Goal: Book appointment/travel/reservation

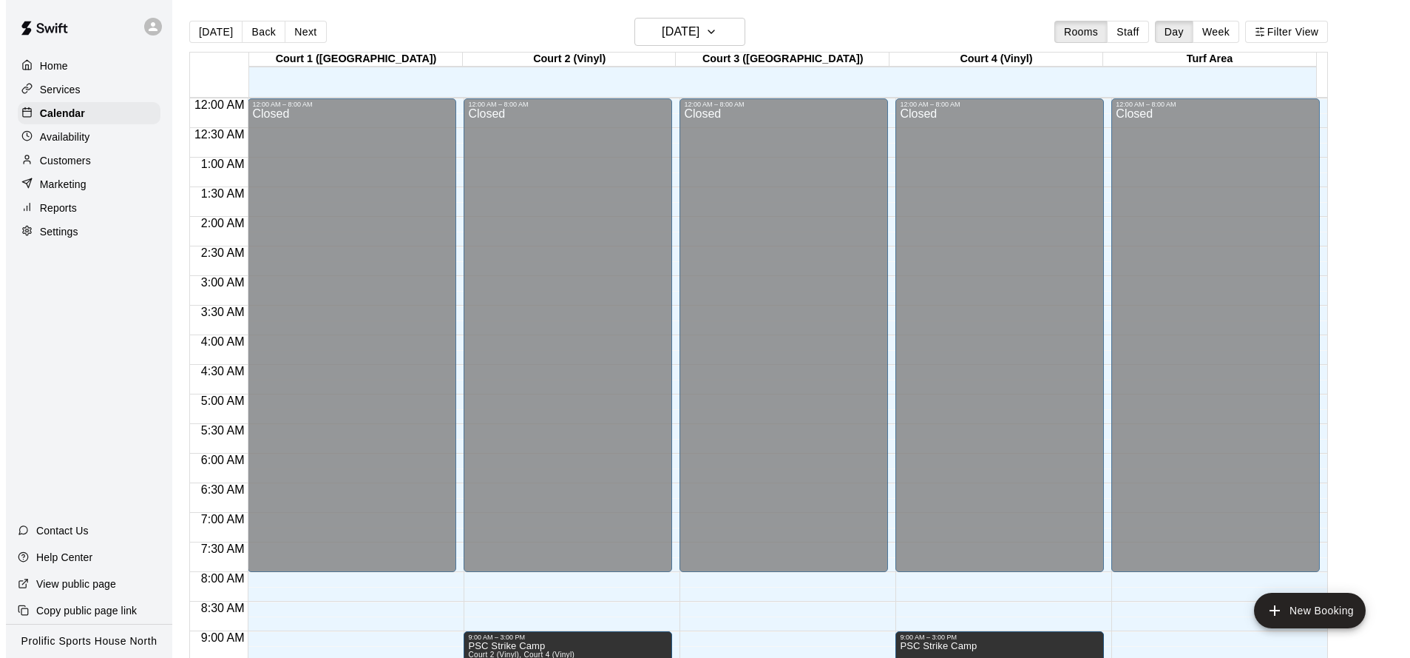
scroll to position [800, 0]
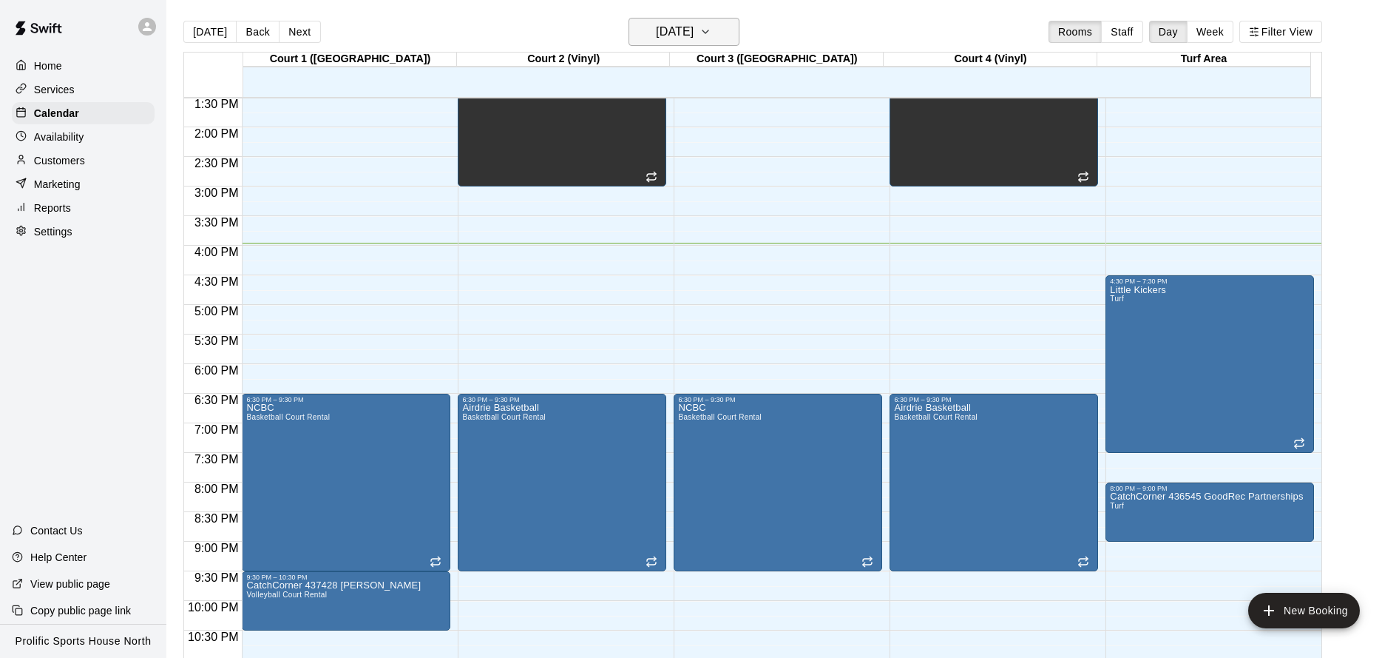
click at [712, 27] on icon "button" at bounding box center [706, 32] width 12 height 18
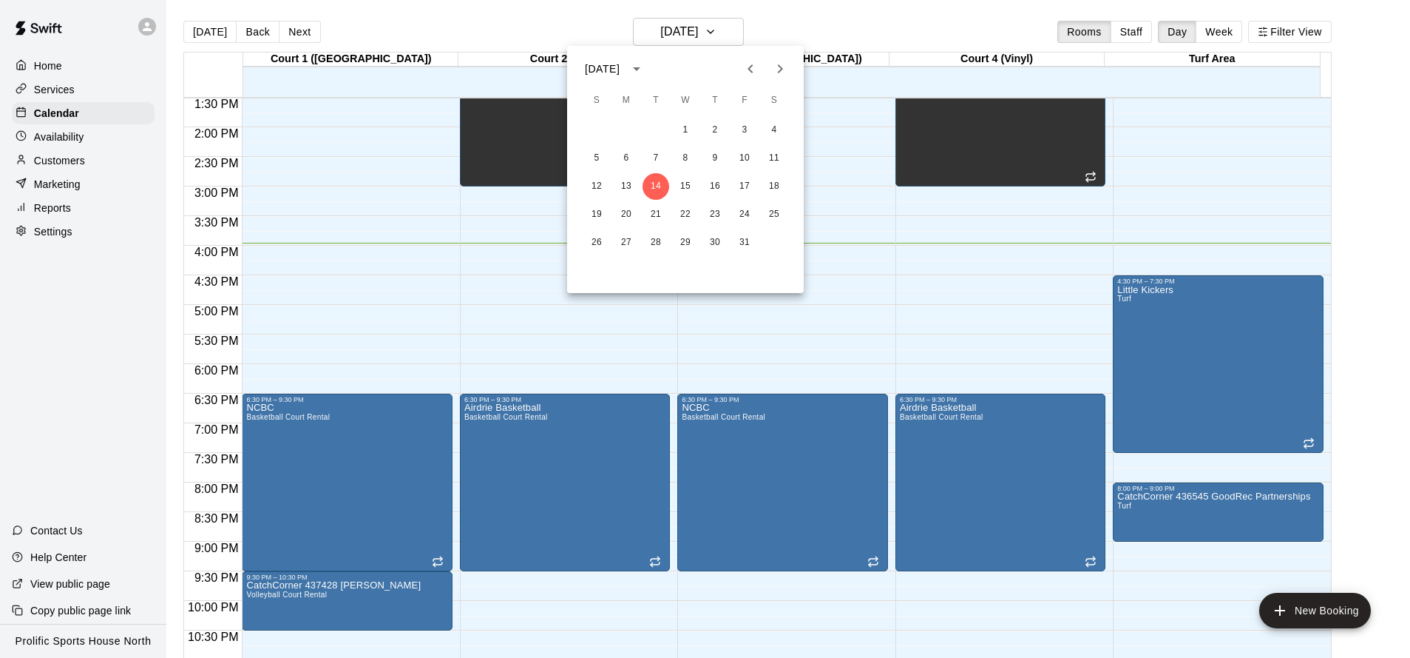
click at [646, 65] on icon "calendar view is open, switch to year view" at bounding box center [637, 69] width 18 height 18
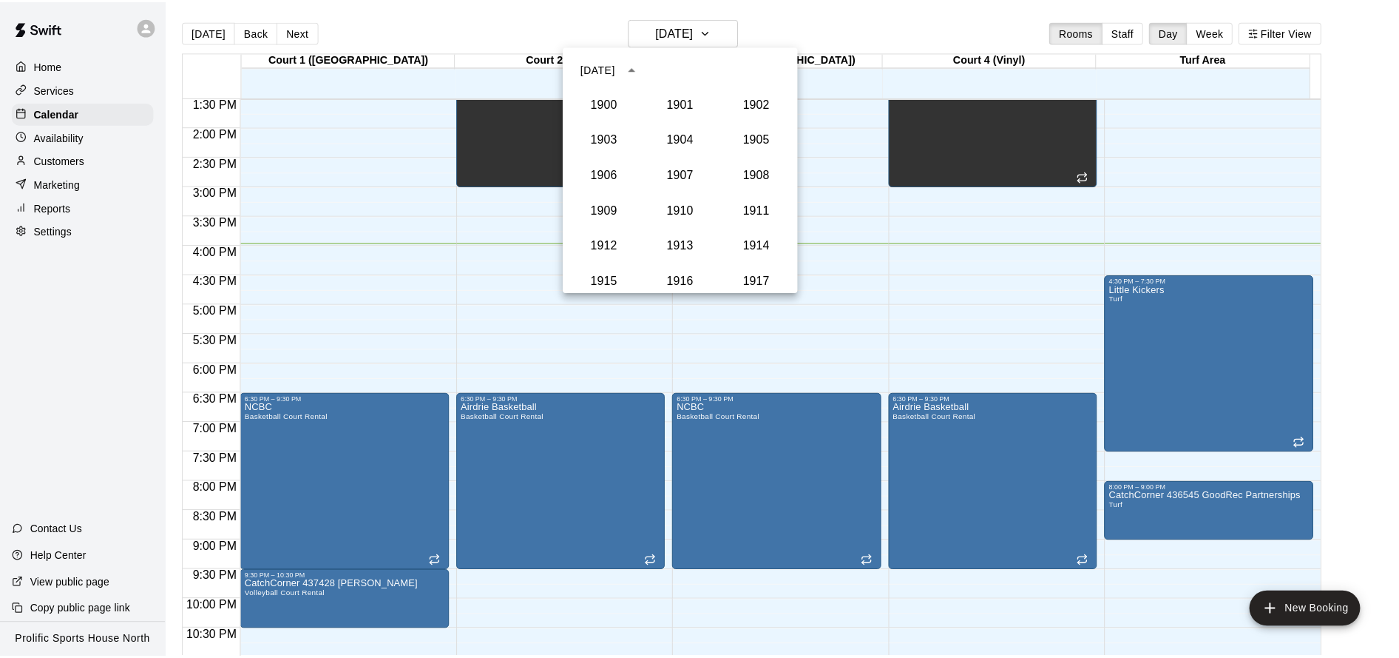
scroll to position [1370, 0]
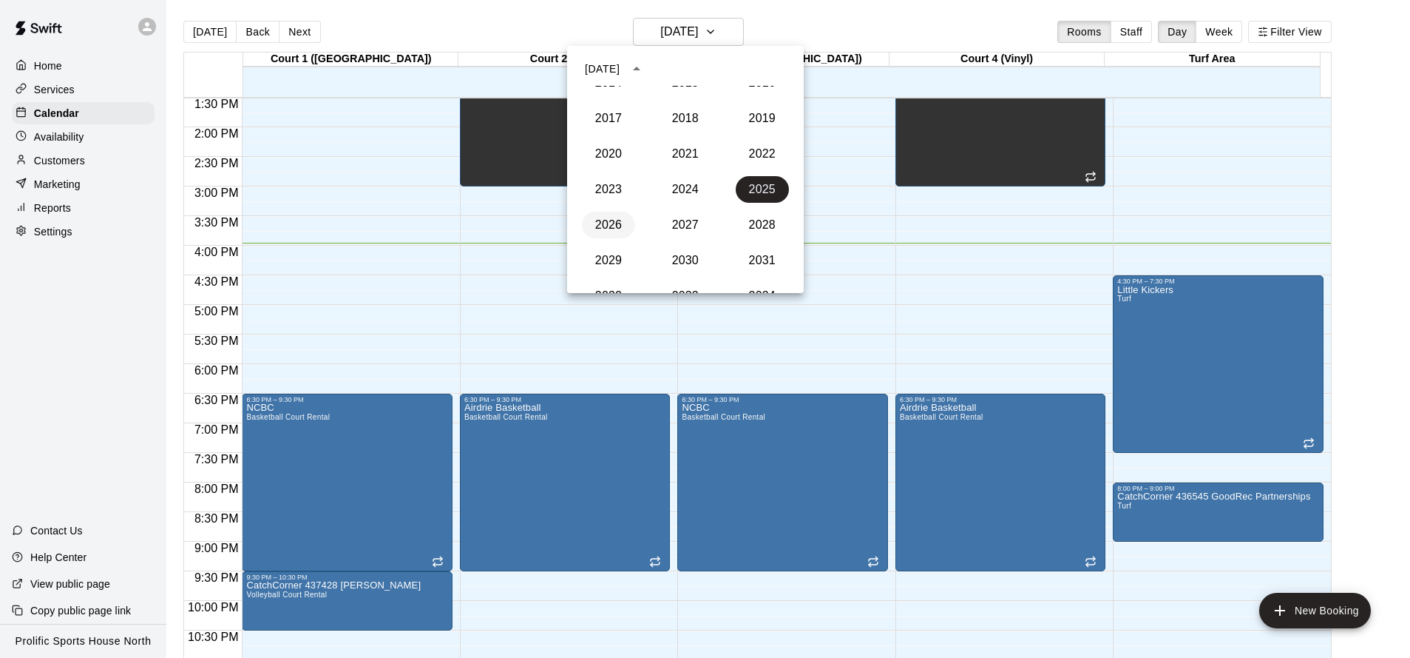
click at [608, 230] on button "2026" at bounding box center [608, 225] width 53 height 27
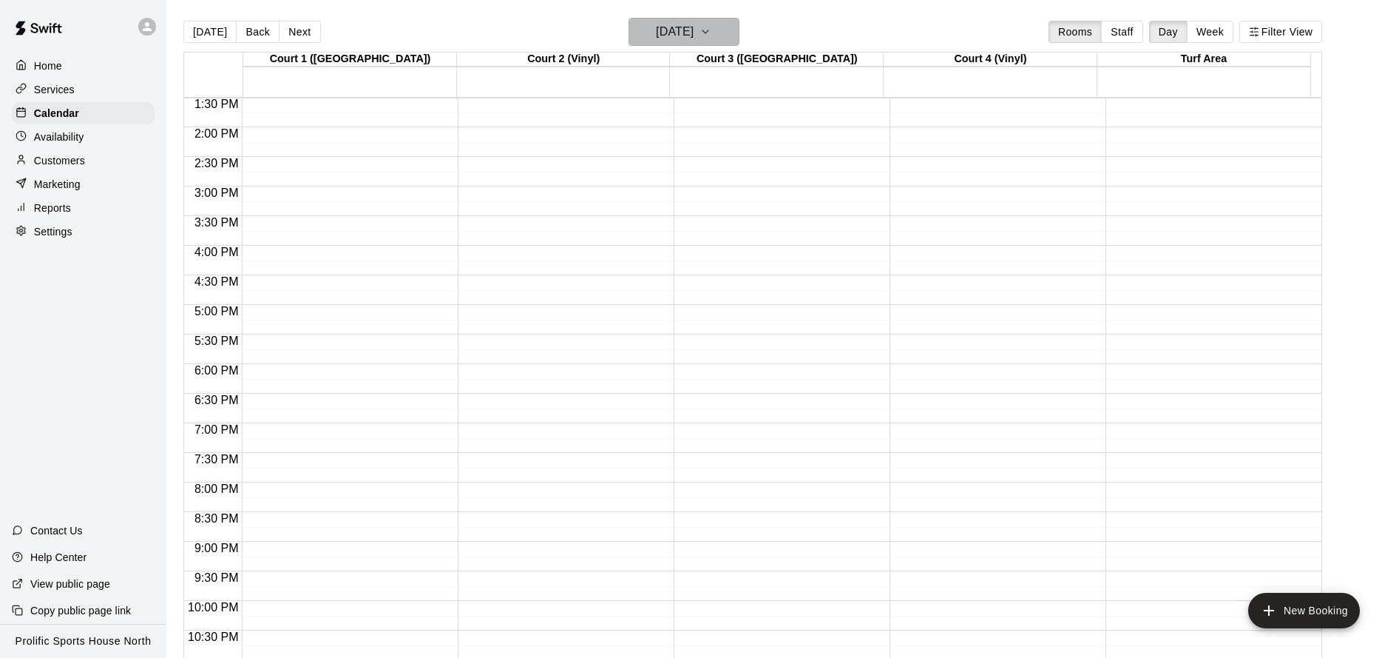
click at [712, 29] on icon "button" at bounding box center [706, 32] width 12 height 18
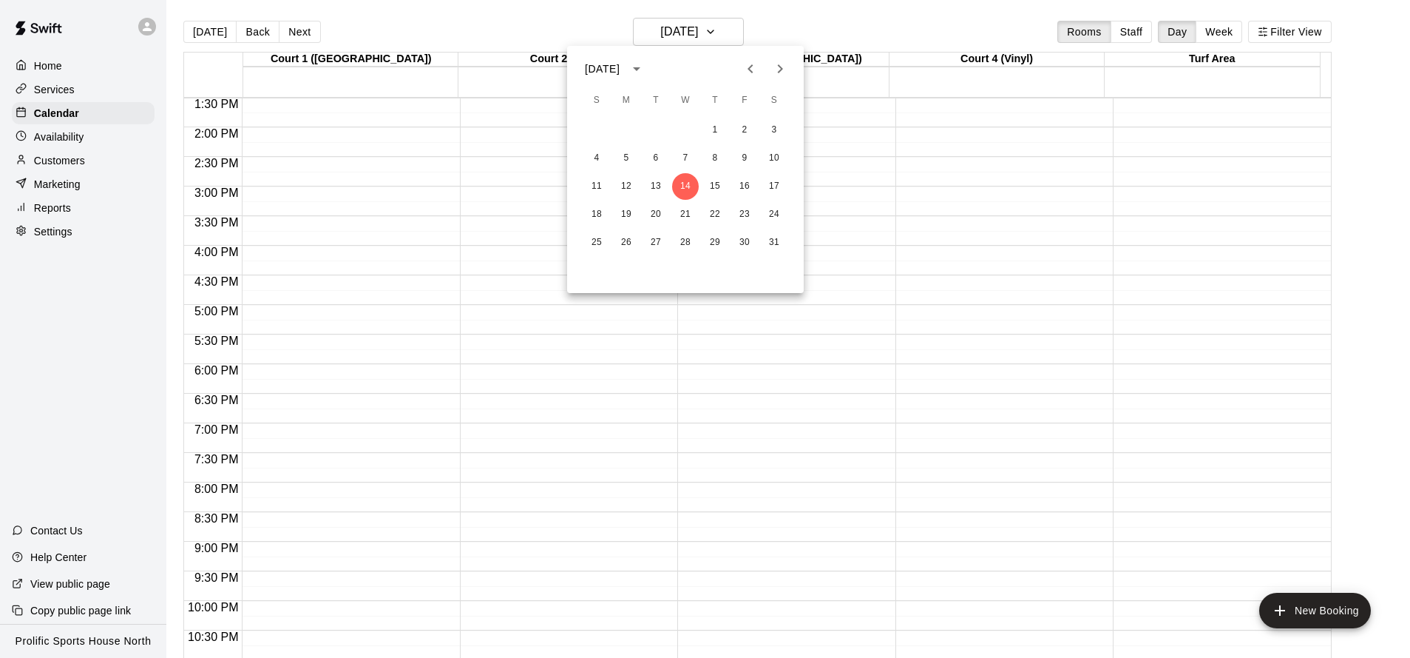
click at [785, 69] on icon "Next month" at bounding box center [780, 69] width 18 height 18
click at [758, 68] on icon "Previous month" at bounding box center [751, 69] width 18 height 18
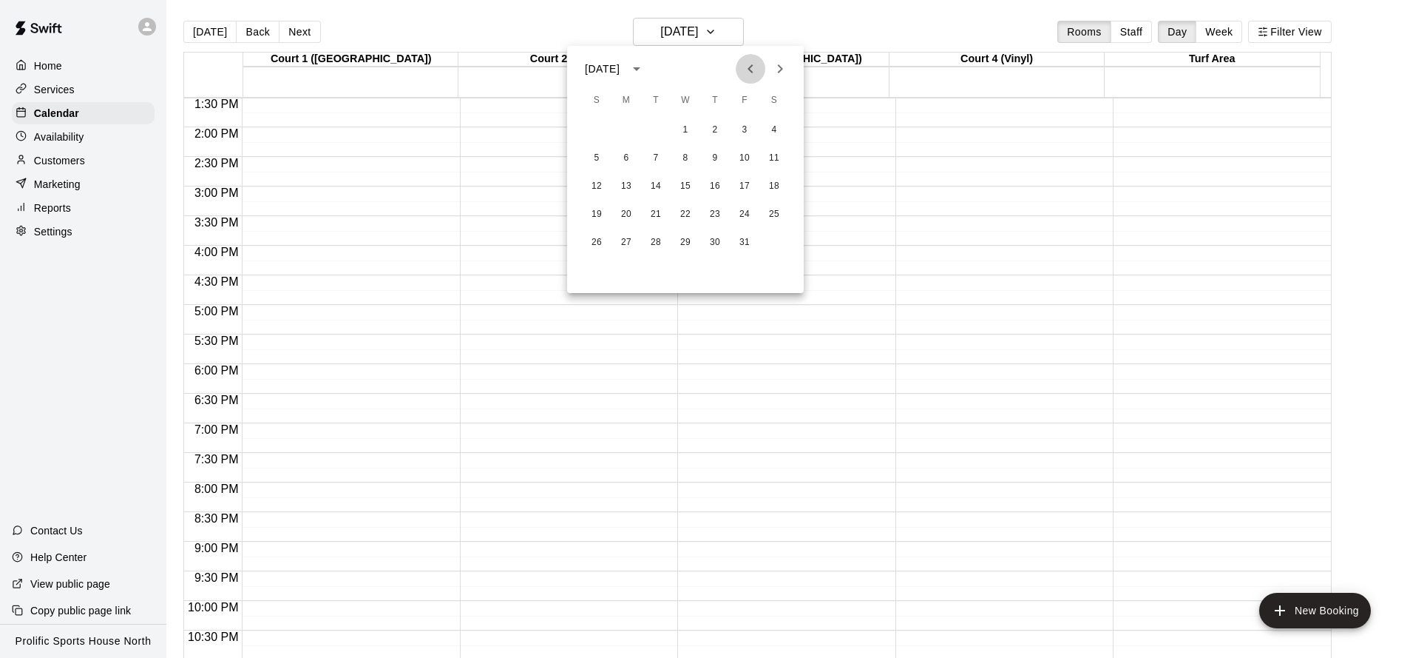
click at [758, 68] on icon "Previous month" at bounding box center [751, 69] width 18 height 18
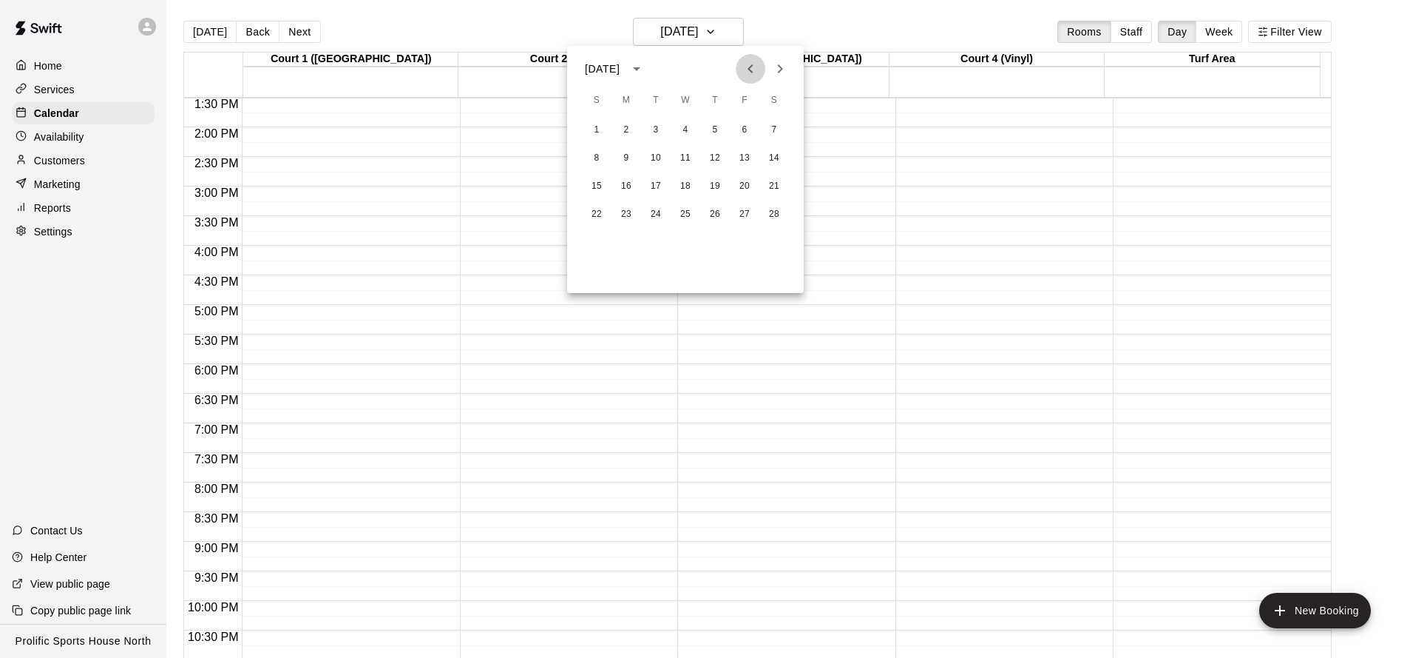
click at [758, 68] on icon "Previous month" at bounding box center [751, 69] width 18 height 18
click at [771, 131] on button "3" at bounding box center [774, 130] width 27 height 27
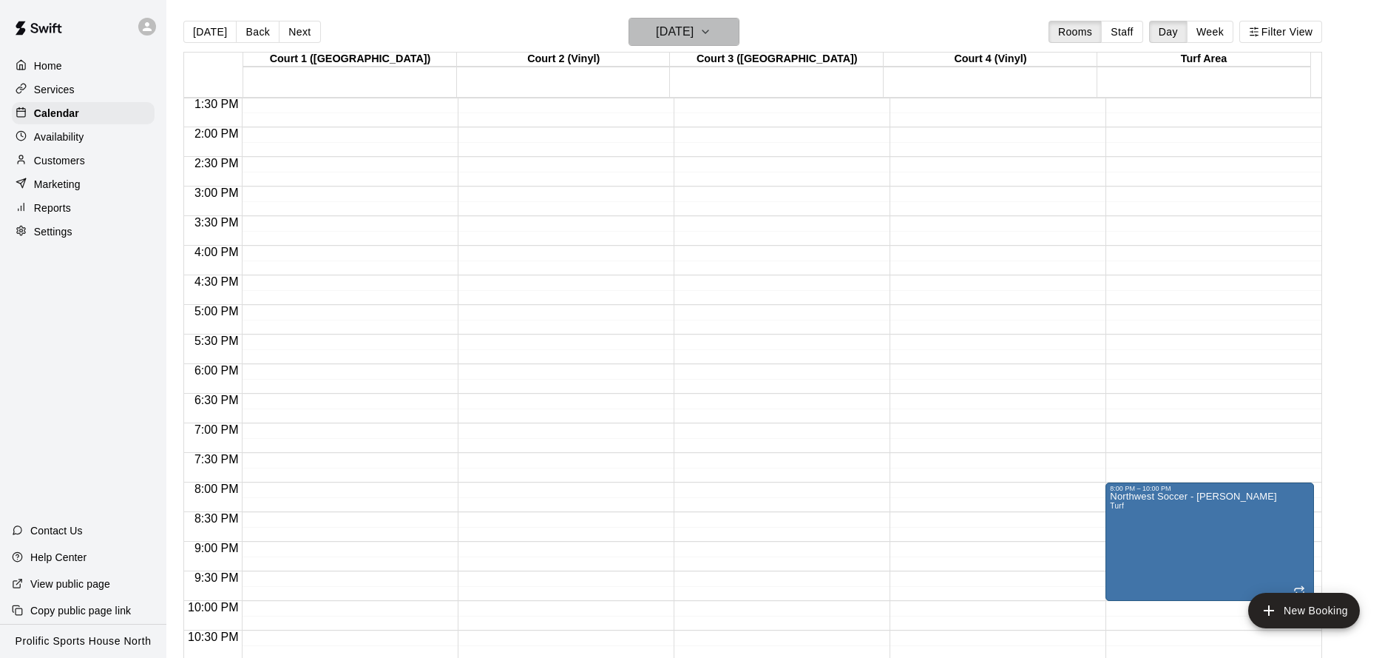
click at [740, 28] on button "[DATE]" at bounding box center [684, 32] width 111 height 28
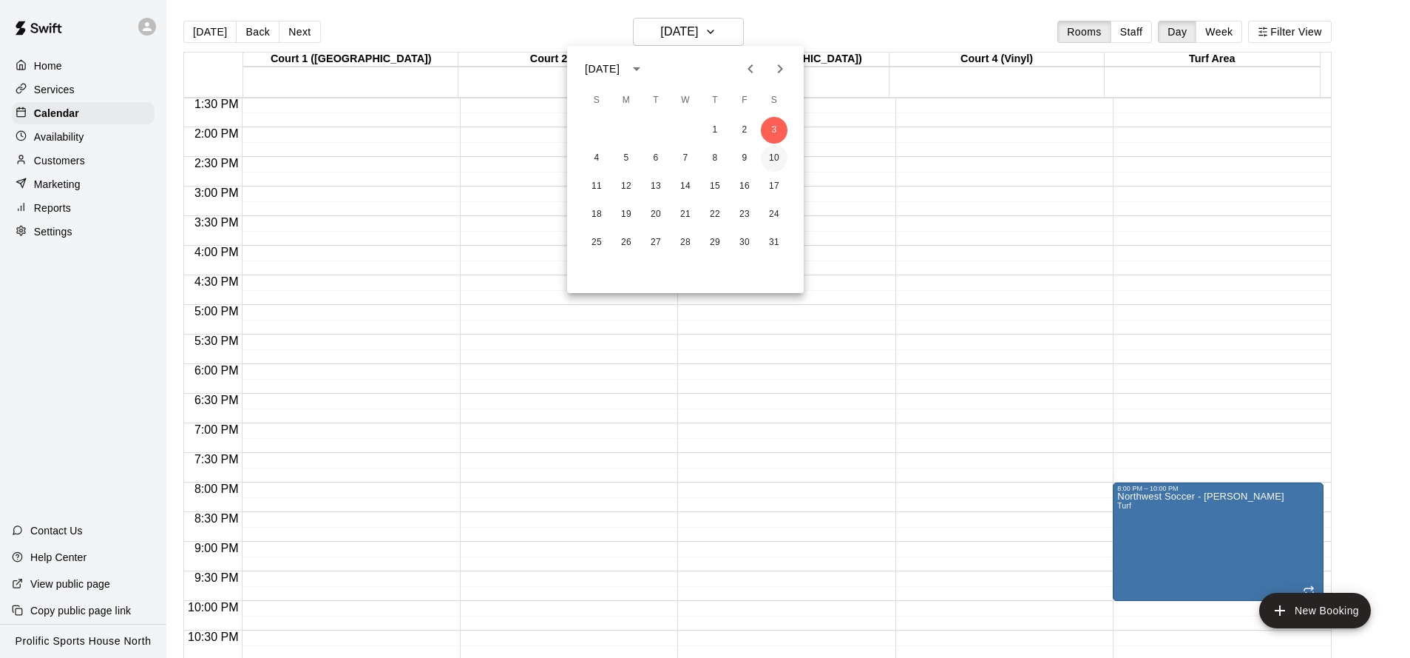
click at [775, 157] on button "10" at bounding box center [774, 158] width 27 height 27
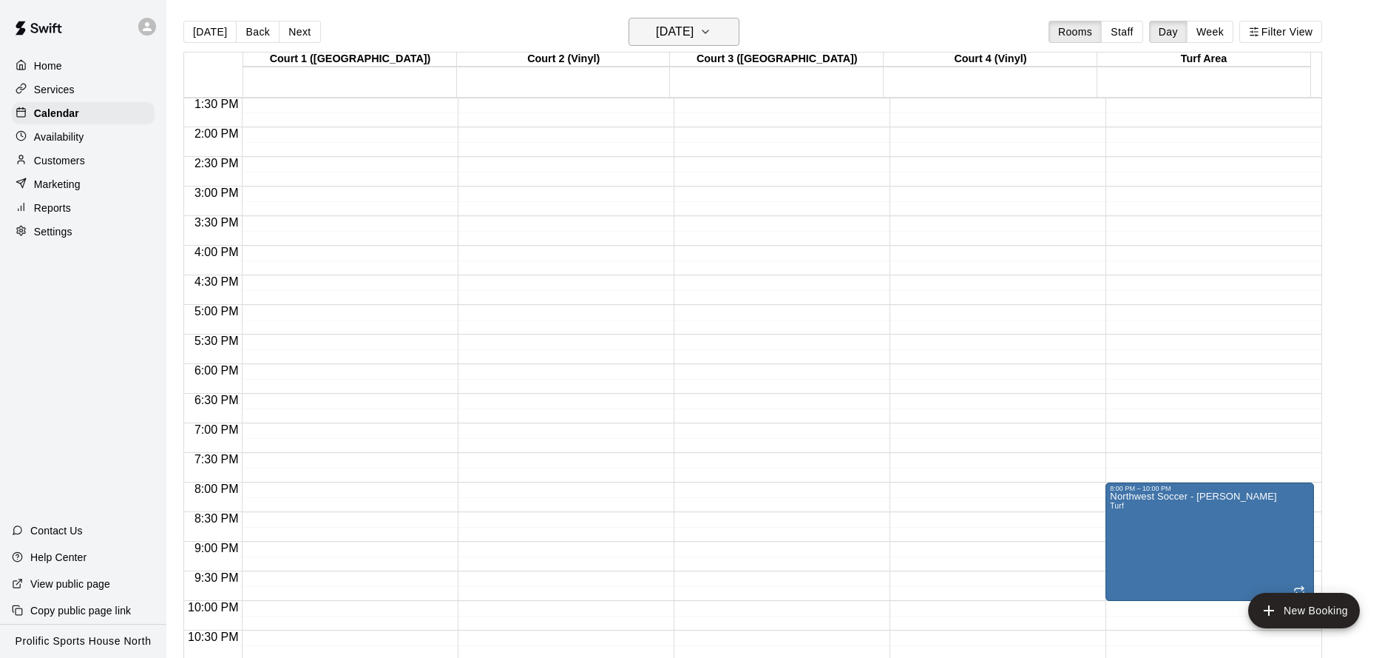
click at [709, 33] on icon "button" at bounding box center [706, 31] width 6 height 3
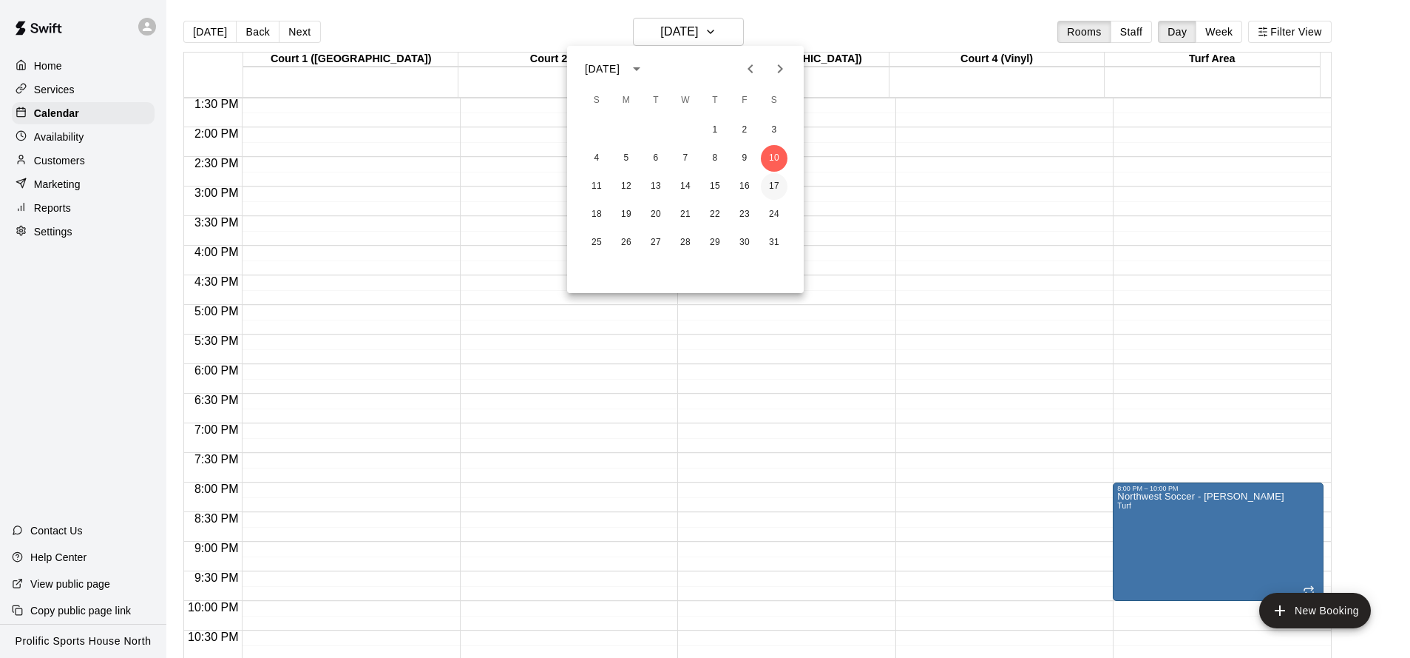
click at [781, 182] on button "17" at bounding box center [774, 186] width 27 height 27
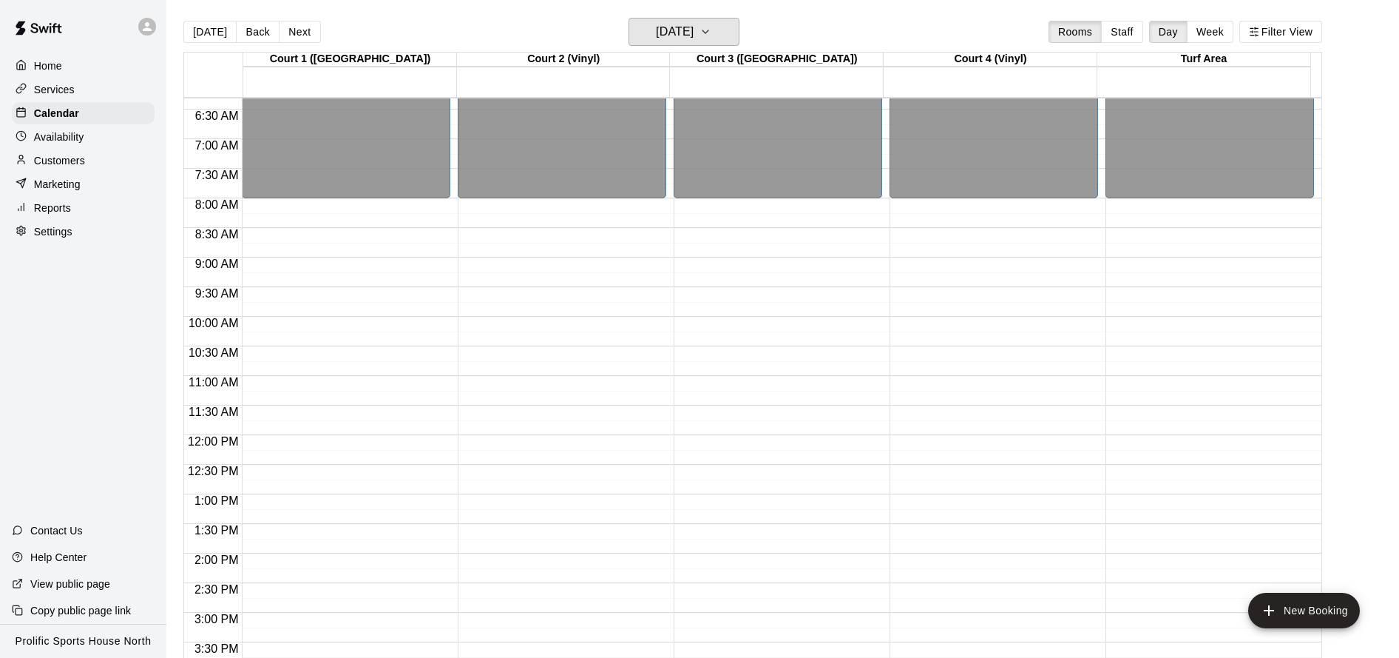
scroll to position [359, 0]
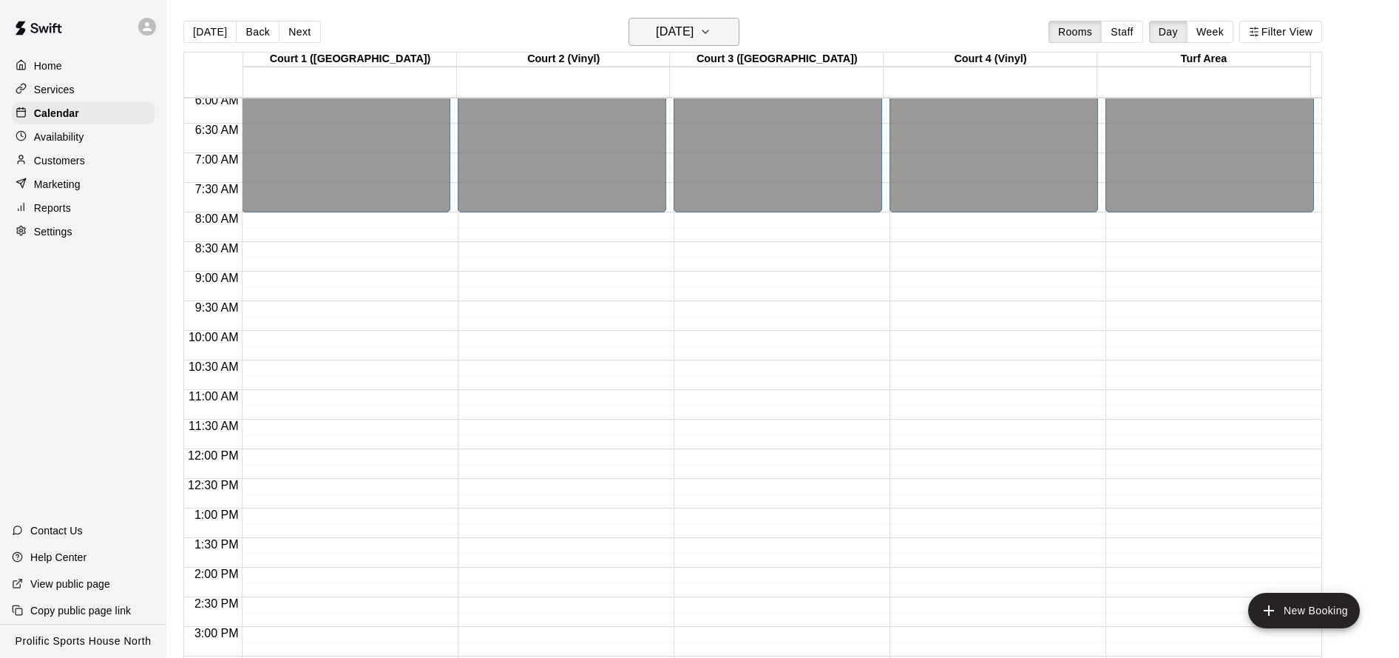
click at [739, 32] on button "[DATE]" at bounding box center [684, 32] width 111 height 28
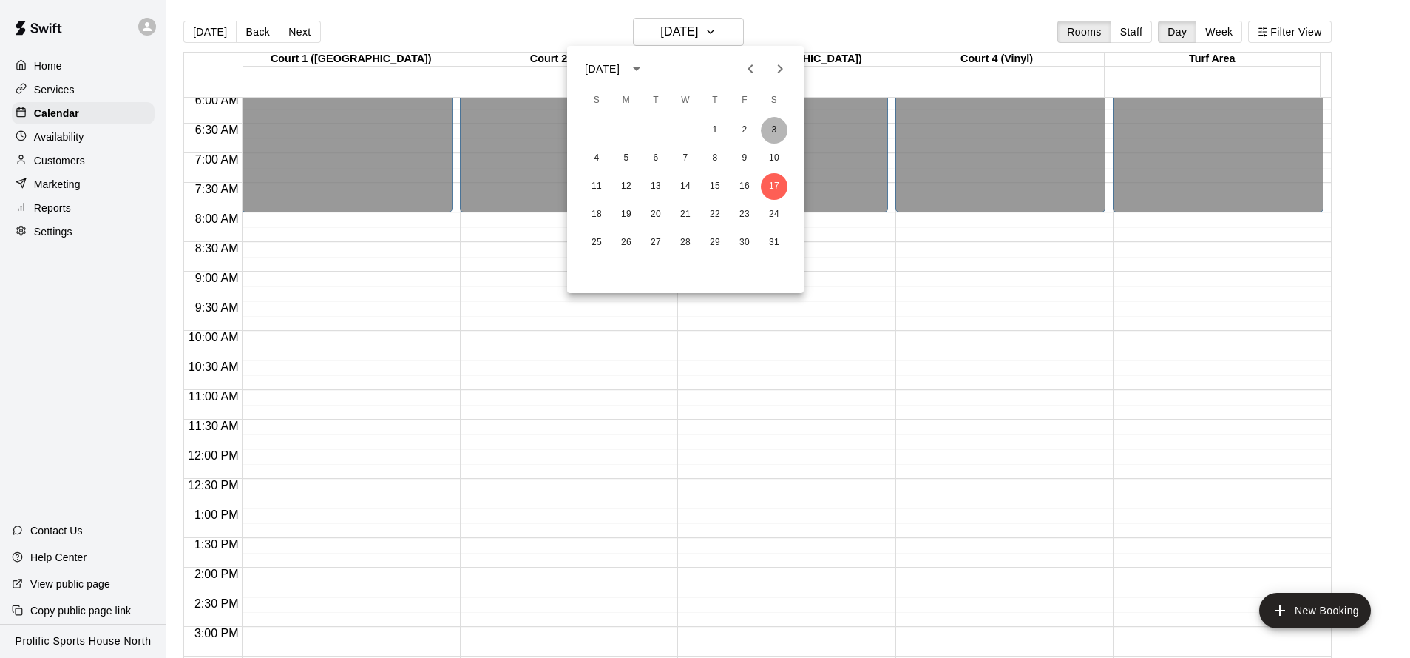
click at [781, 125] on button "3" at bounding box center [774, 130] width 27 height 27
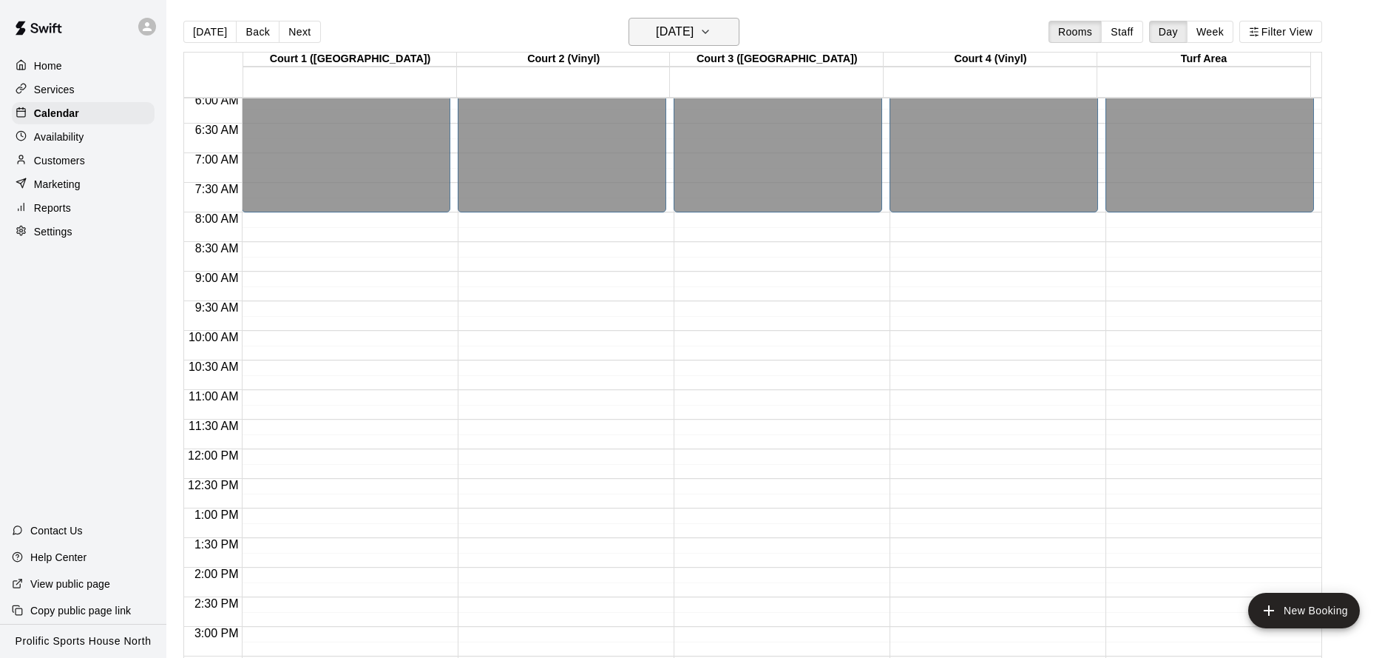
click at [738, 37] on button "[DATE]" at bounding box center [684, 32] width 111 height 28
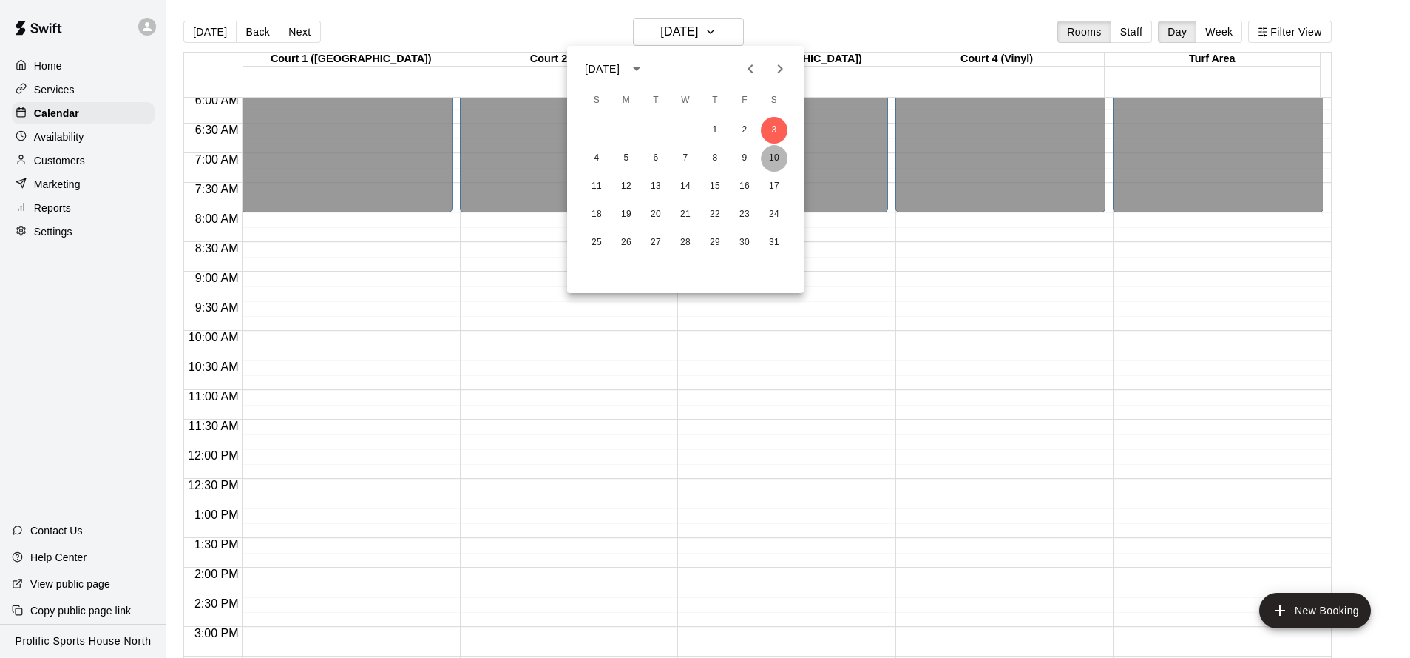
click at [775, 155] on button "10" at bounding box center [774, 158] width 27 height 27
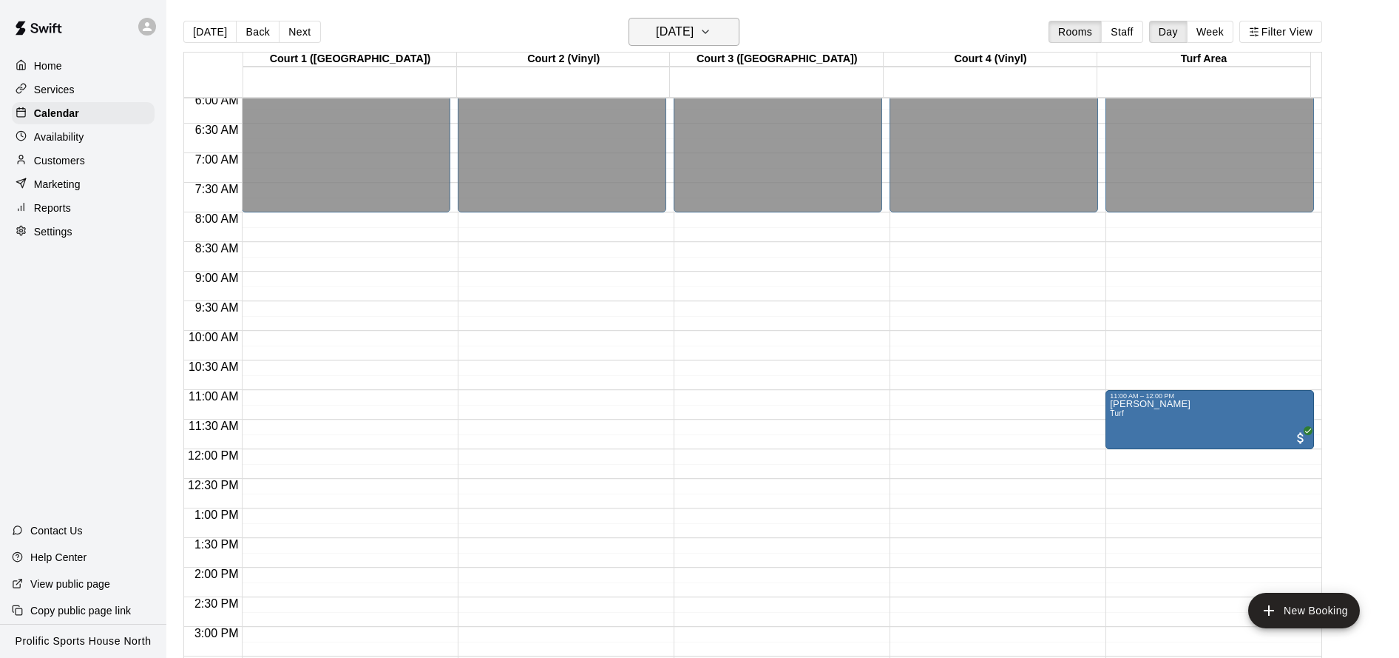
click at [709, 32] on icon "button" at bounding box center [706, 31] width 6 height 3
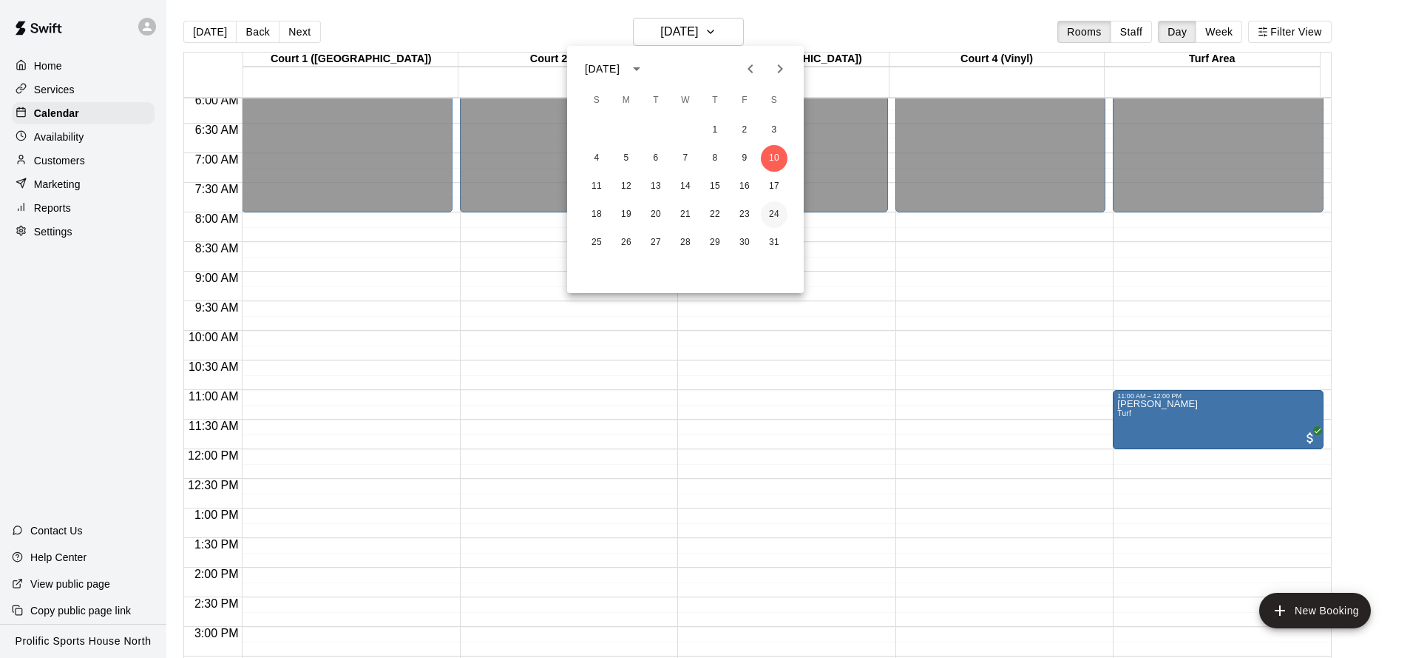
click at [772, 213] on button "24" at bounding box center [774, 214] width 27 height 27
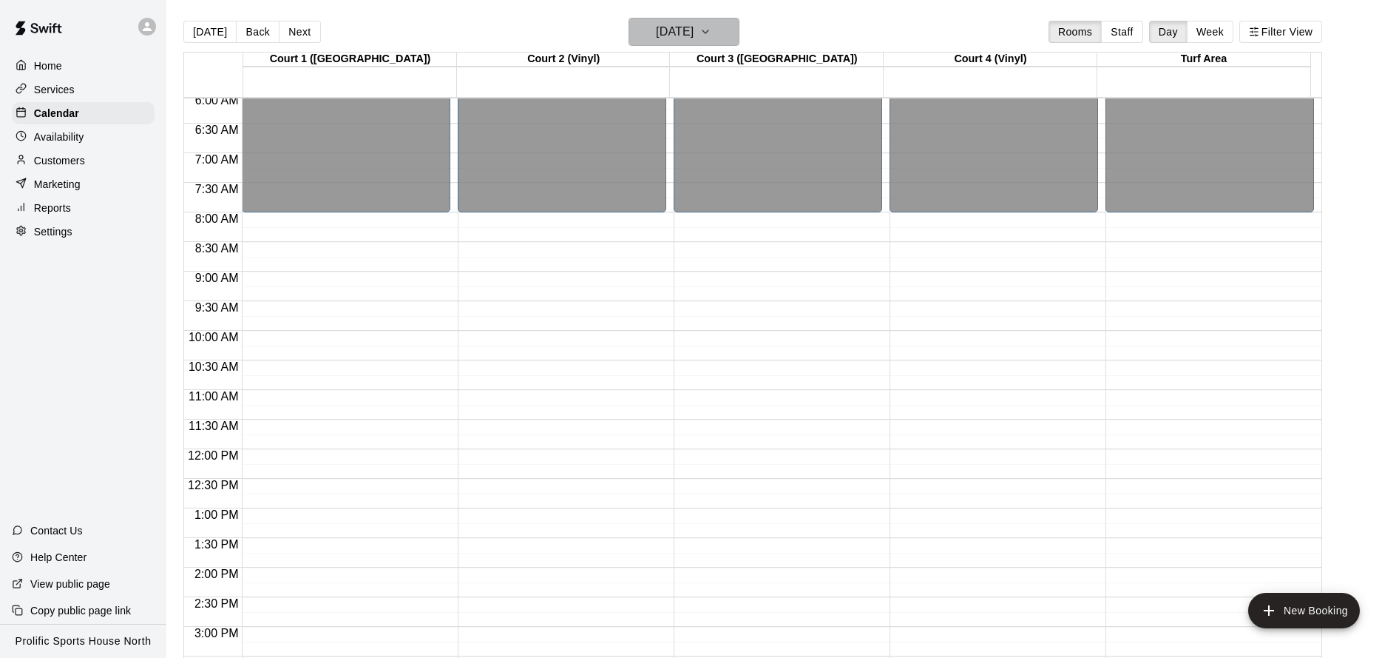
click at [712, 34] on icon "button" at bounding box center [706, 32] width 12 height 18
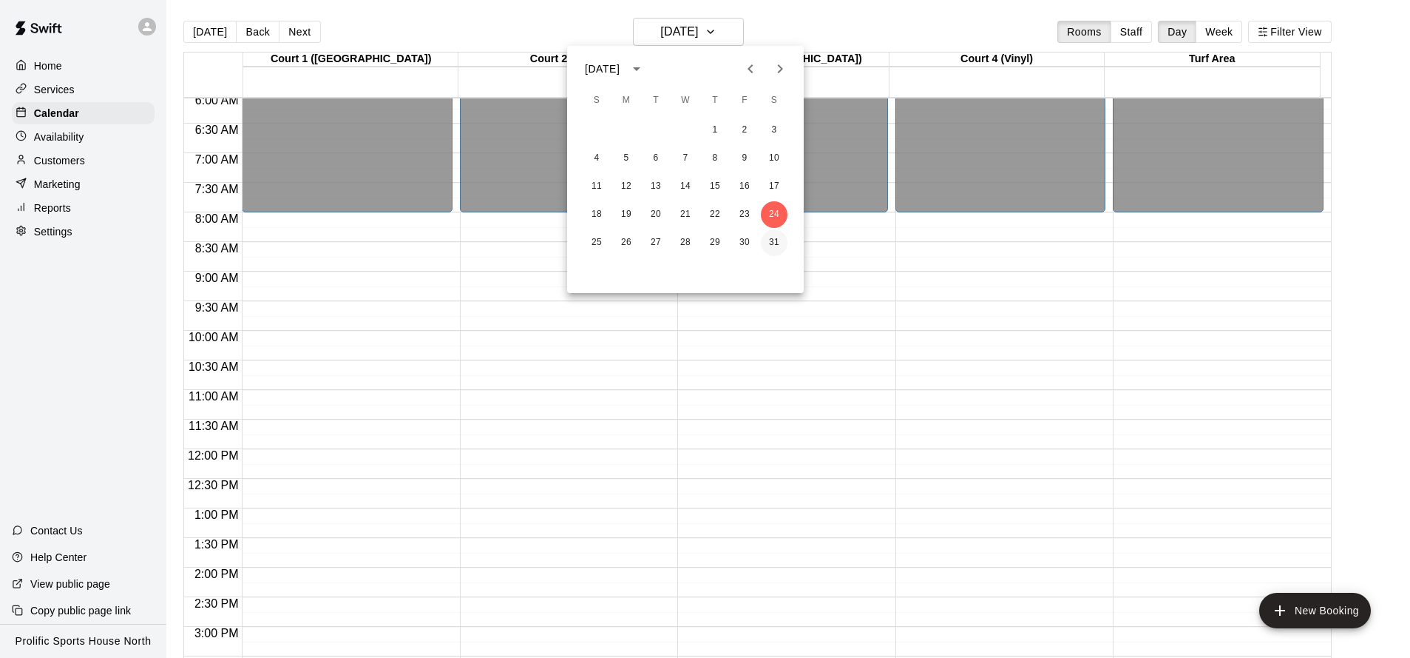
click at [776, 242] on button "31" at bounding box center [774, 242] width 27 height 27
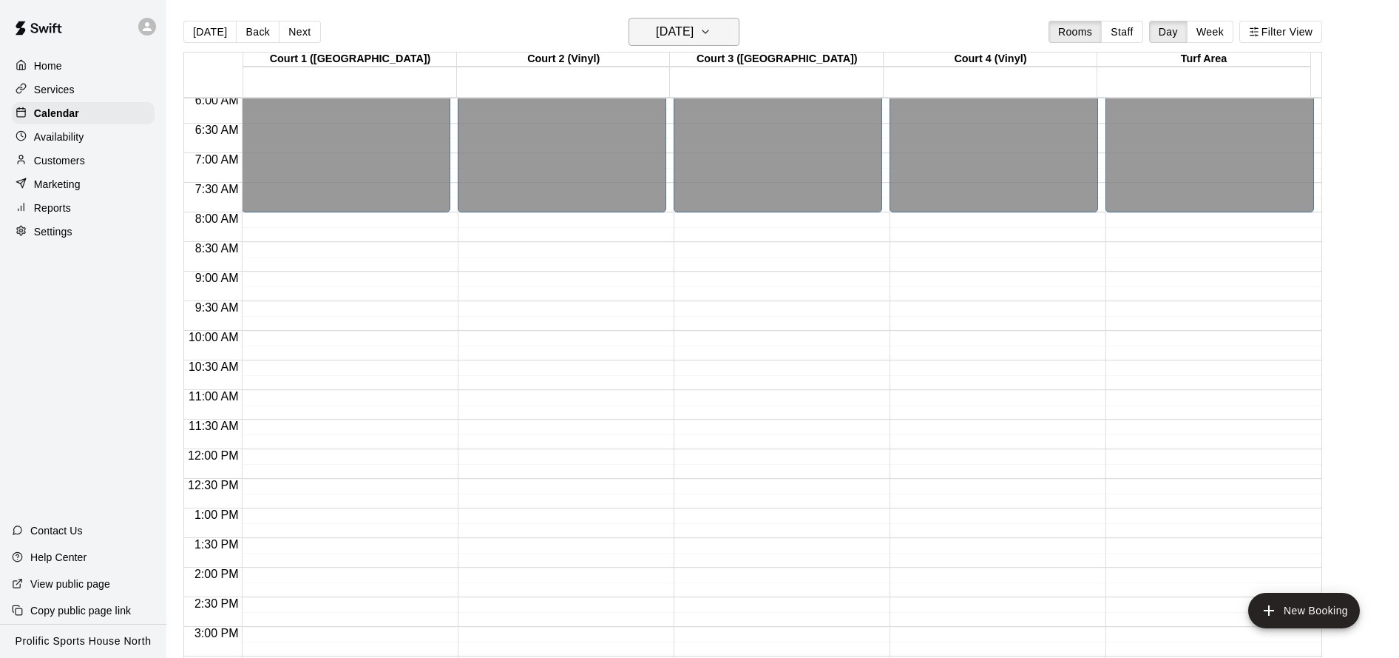
click at [712, 33] on icon "button" at bounding box center [706, 32] width 12 height 18
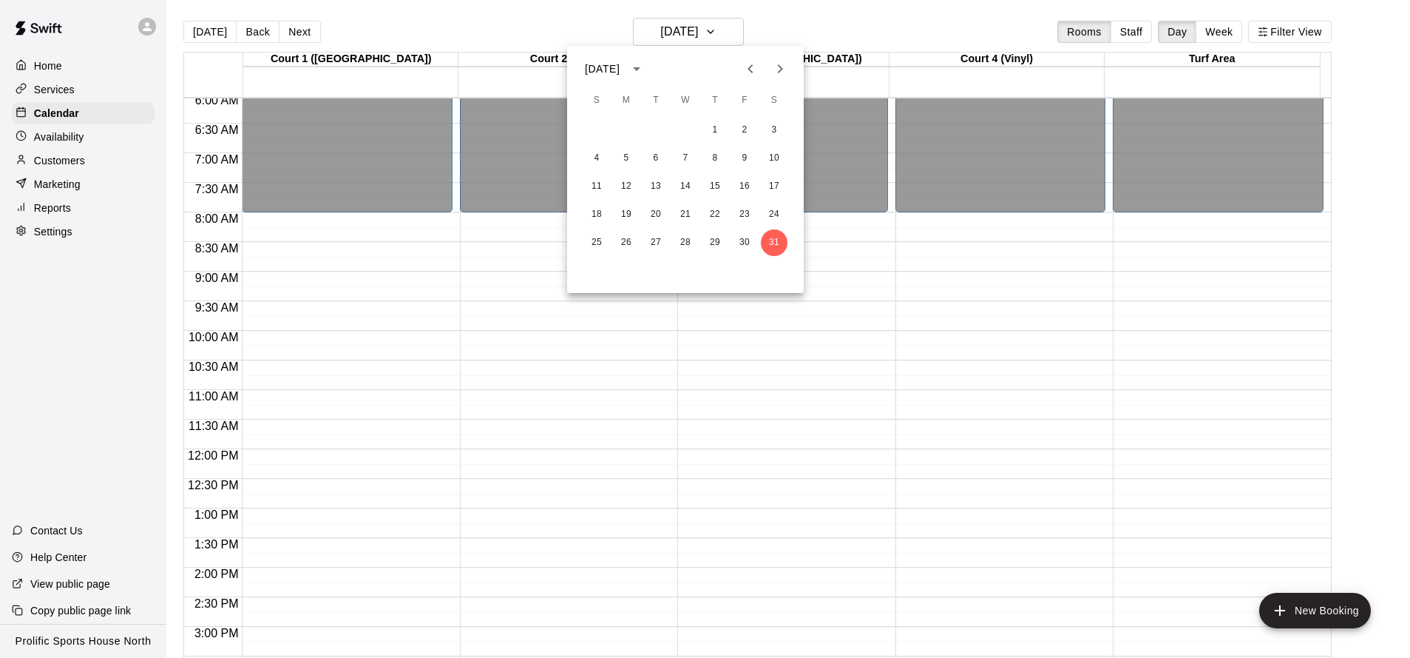
click at [779, 72] on icon "Next month" at bounding box center [780, 68] width 5 height 9
click at [777, 126] on button "7" at bounding box center [774, 130] width 27 height 27
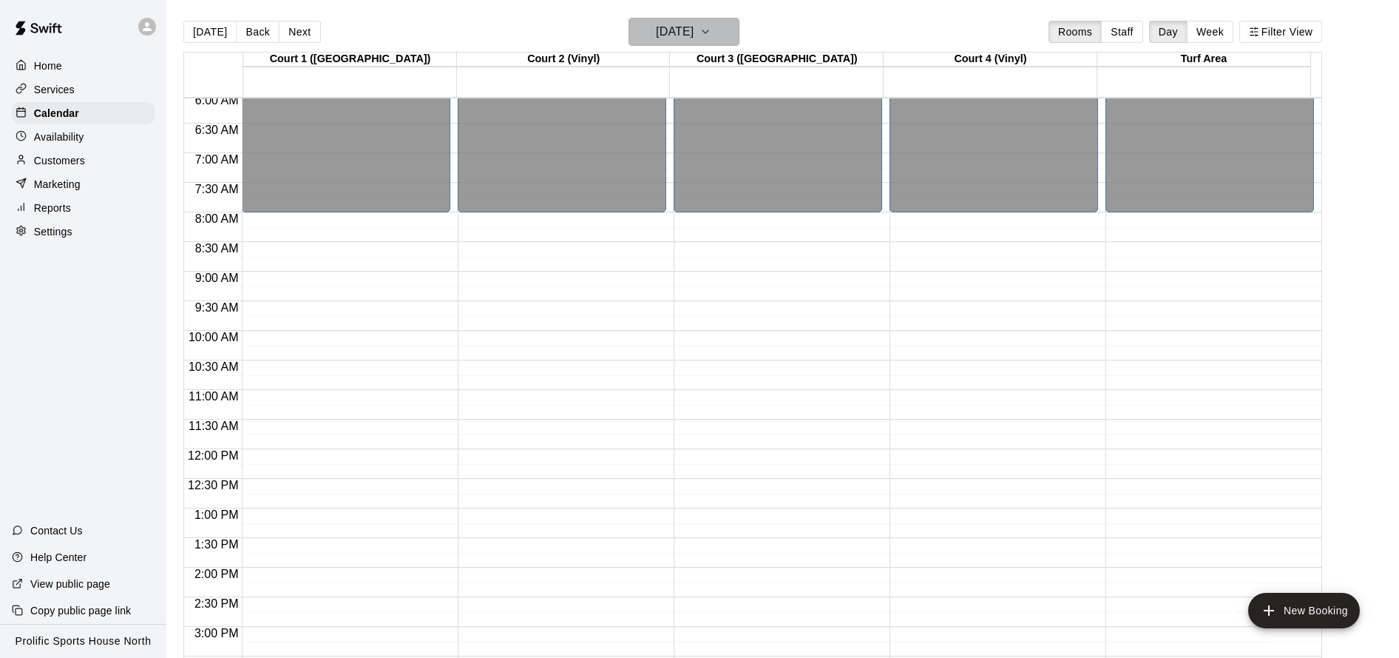
click at [709, 33] on icon "button" at bounding box center [706, 31] width 6 height 3
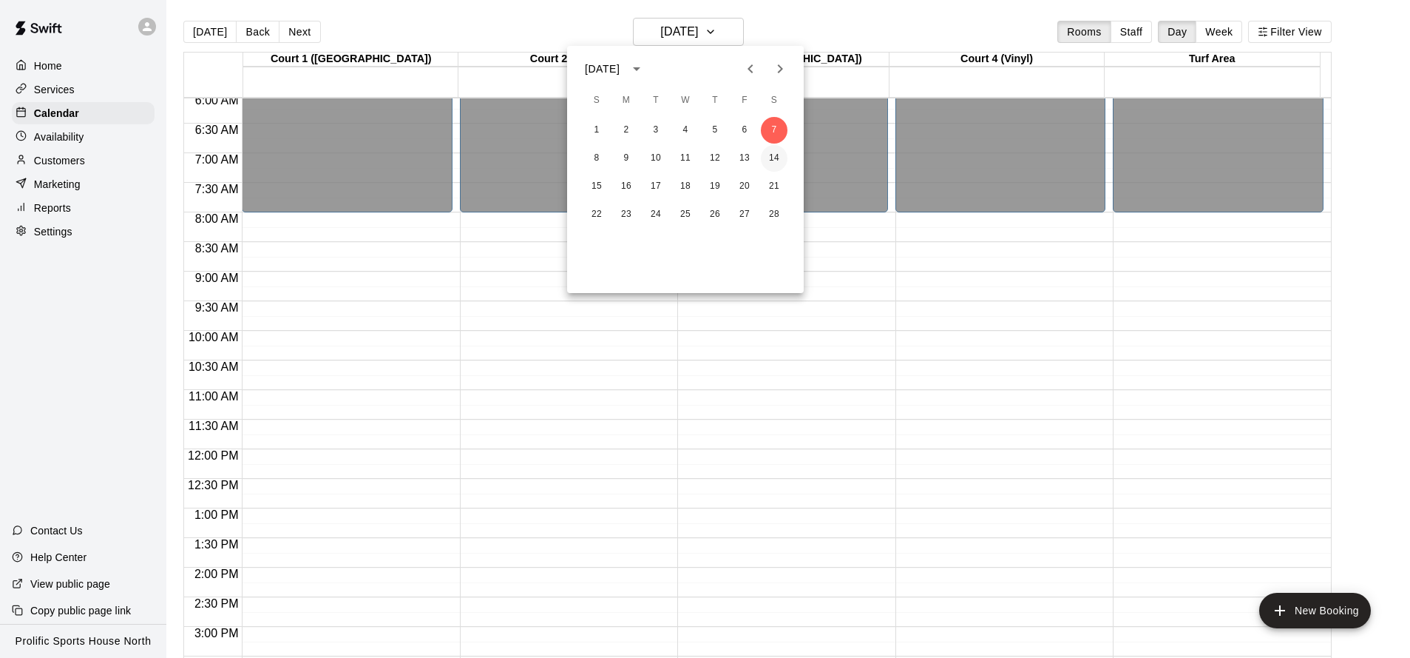
click at [778, 158] on button "14" at bounding box center [774, 158] width 27 height 27
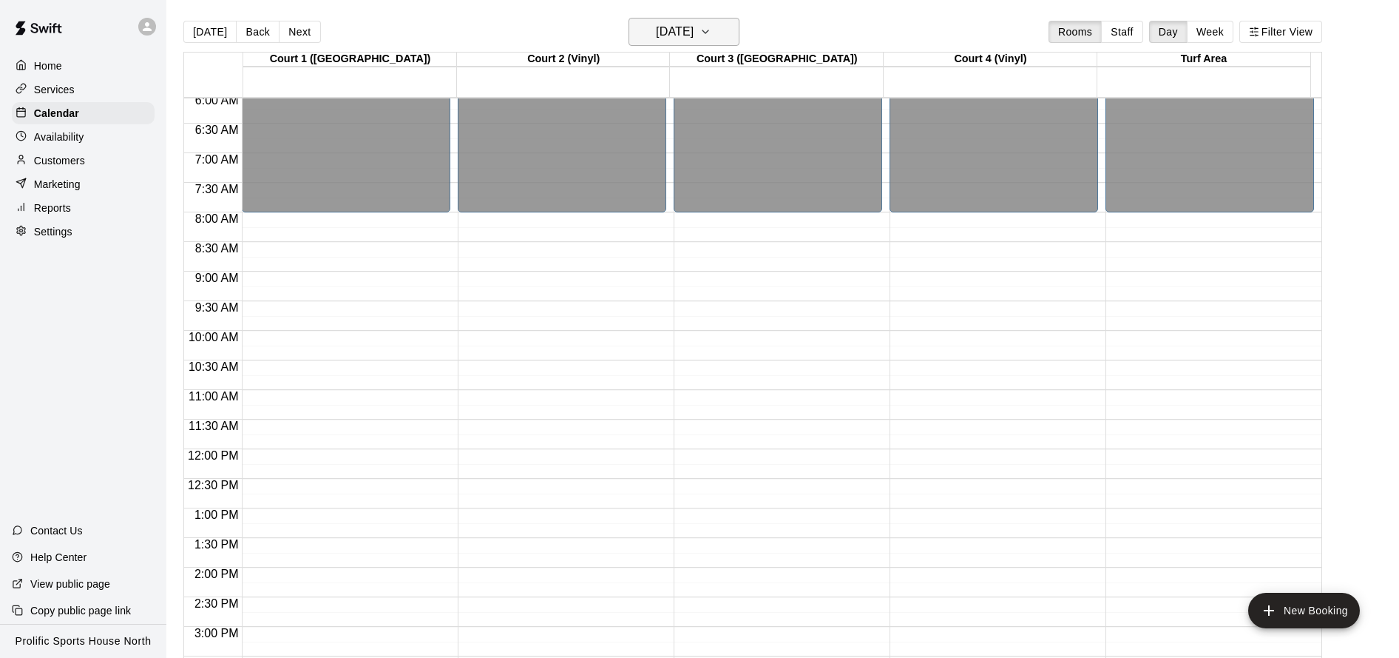
click at [712, 33] on icon "button" at bounding box center [706, 32] width 12 height 18
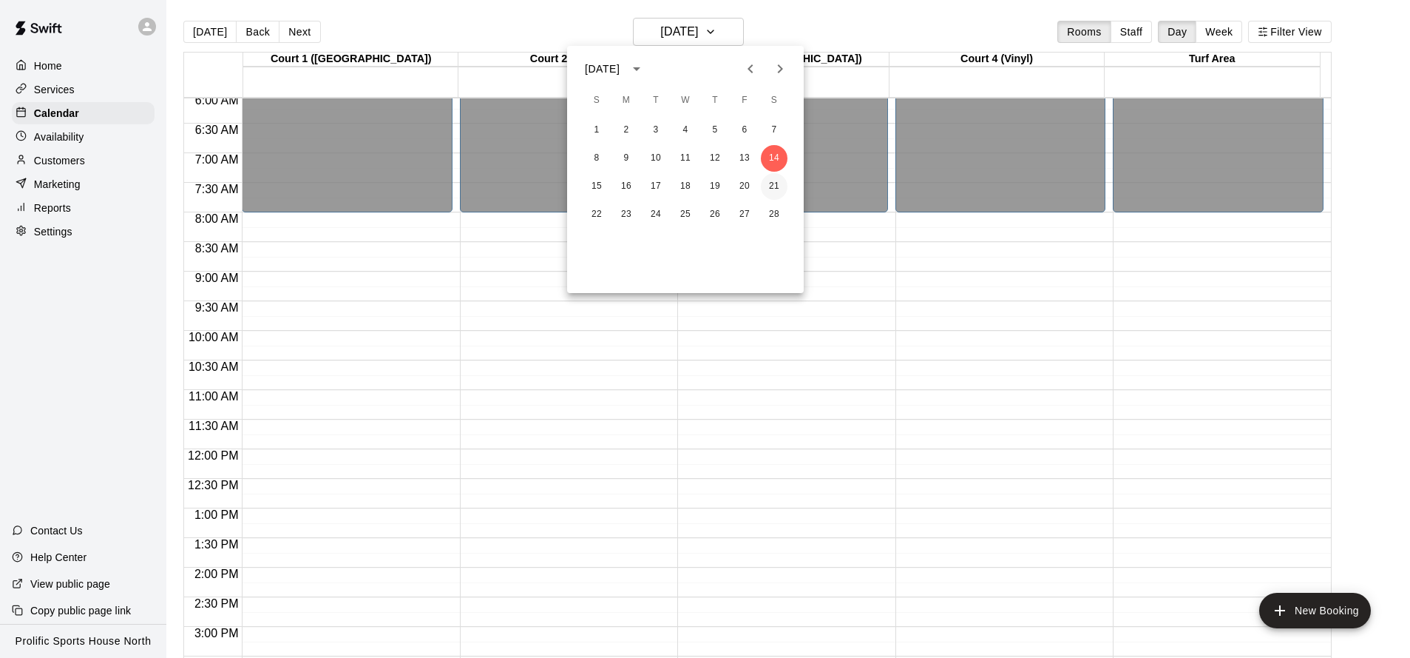
click at [777, 184] on button "21" at bounding box center [774, 186] width 27 height 27
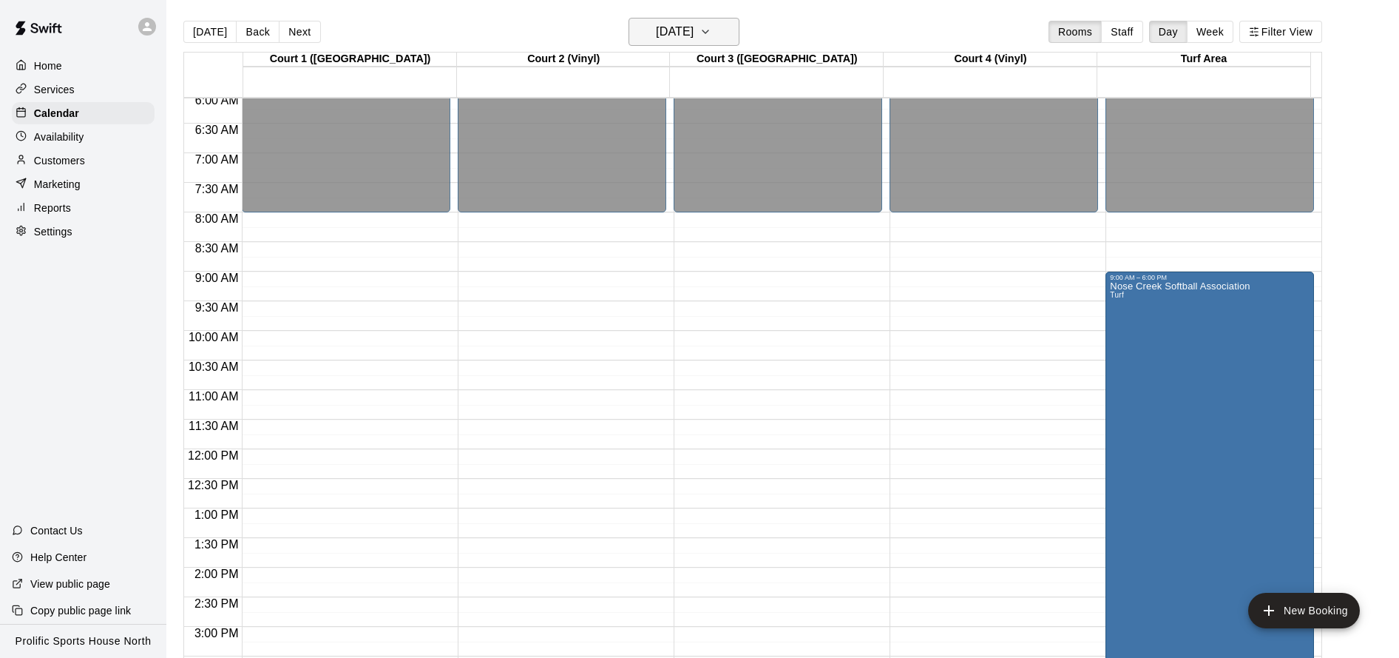
click at [712, 30] on icon "button" at bounding box center [706, 32] width 12 height 18
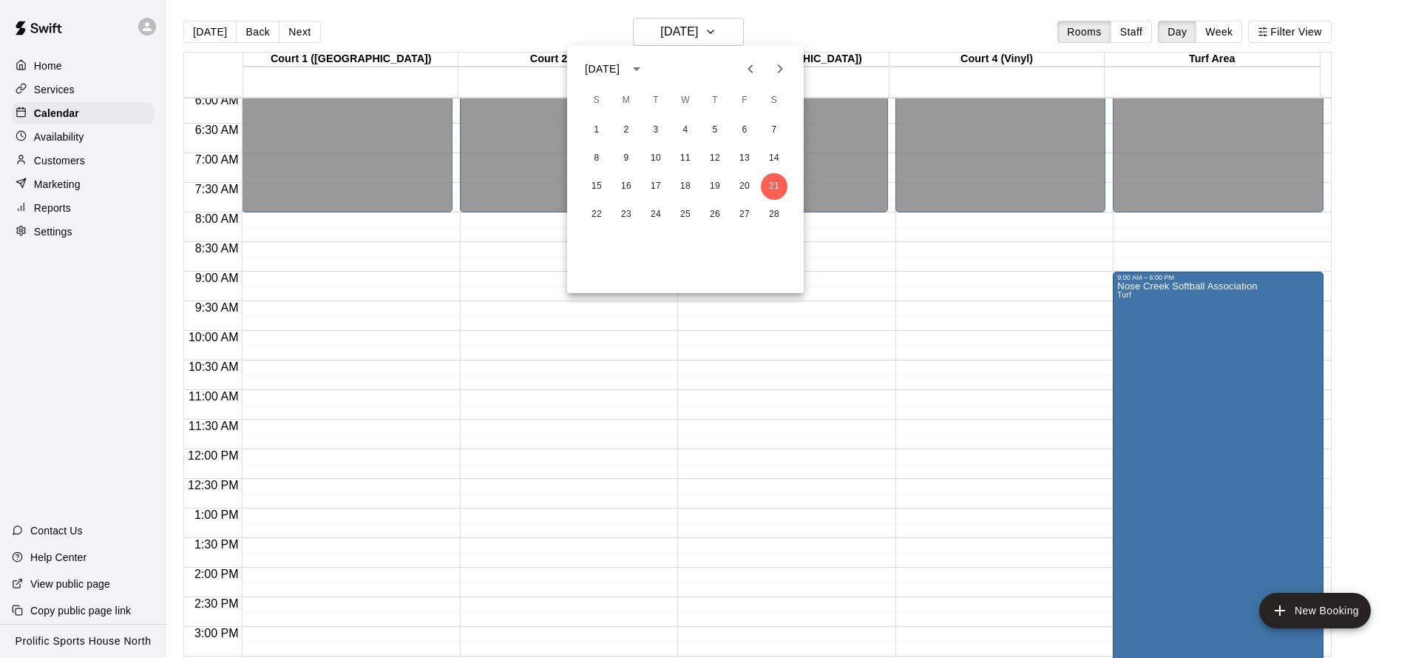
click at [959, 317] on div at bounding box center [705, 329] width 1410 height 658
